Goal: Navigation & Orientation: Find specific page/section

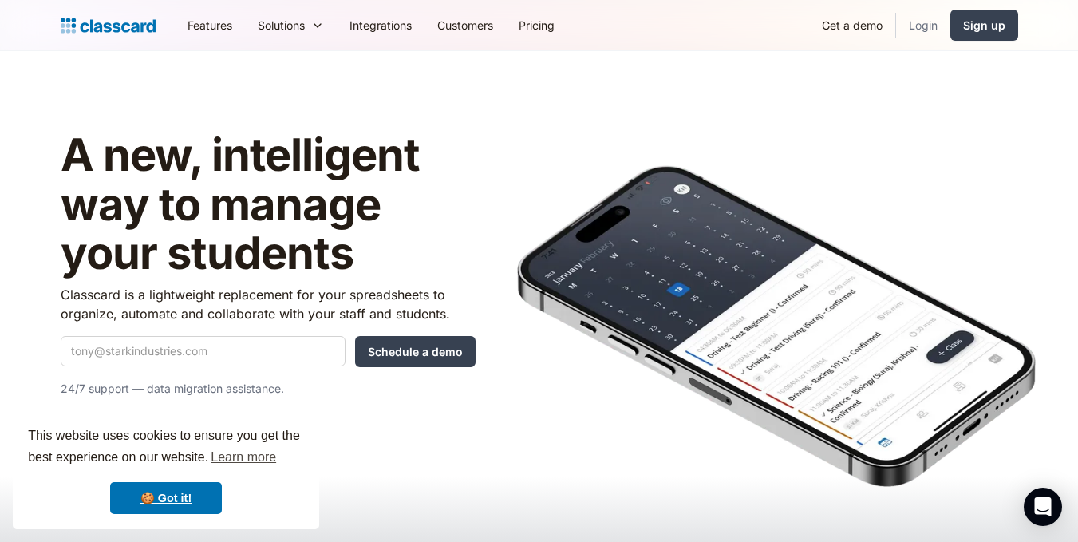
click at [929, 24] on link "Login" at bounding box center [923, 25] width 54 height 36
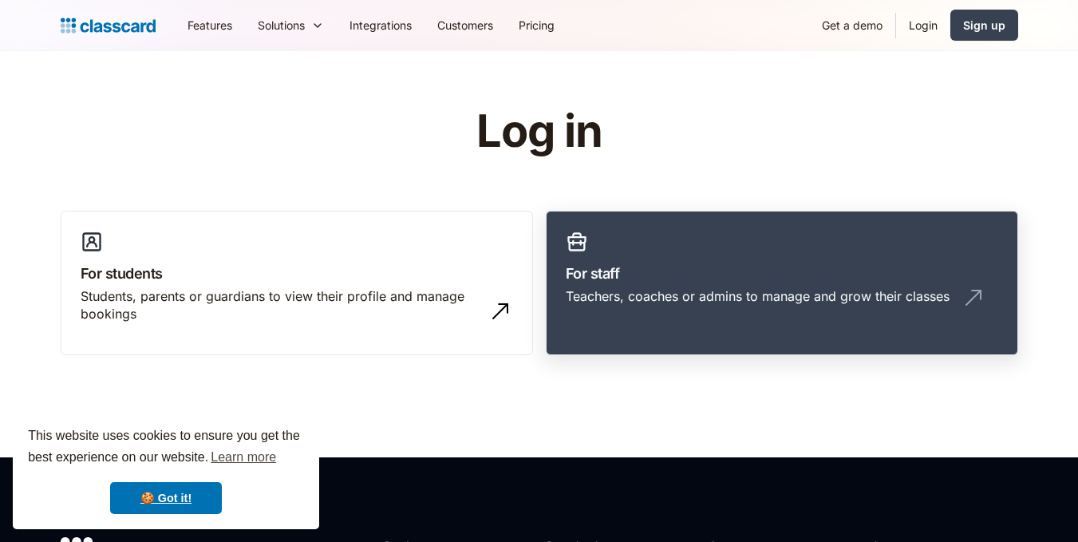
click at [810, 277] on h3 "For staff" at bounding box center [782, 274] width 432 height 22
